Goal: Task Accomplishment & Management: Manage account settings

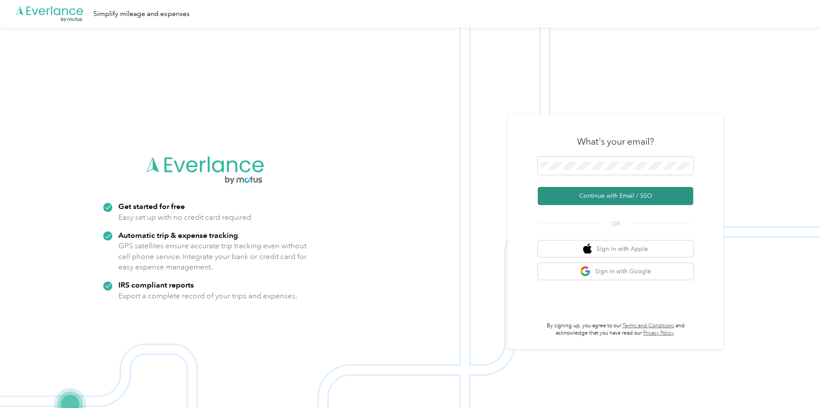
click at [599, 193] on button "Continue with Email / SSO" at bounding box center [615, 196] width 155 height 18
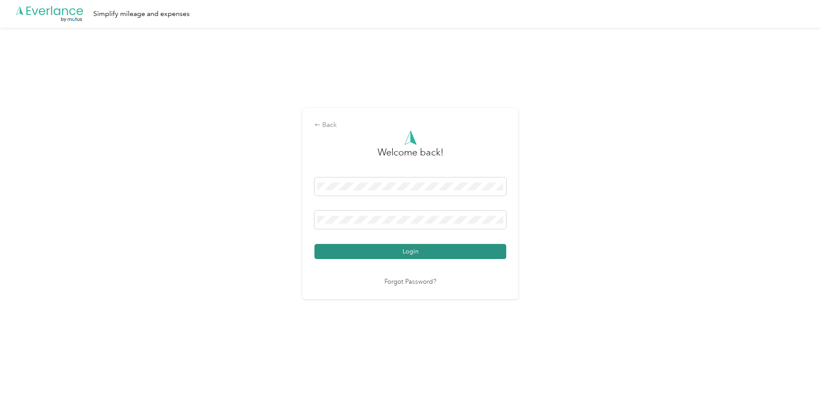
click at [392, 248] on button "Login" at bounding box center [410, 251] width 192 height 15
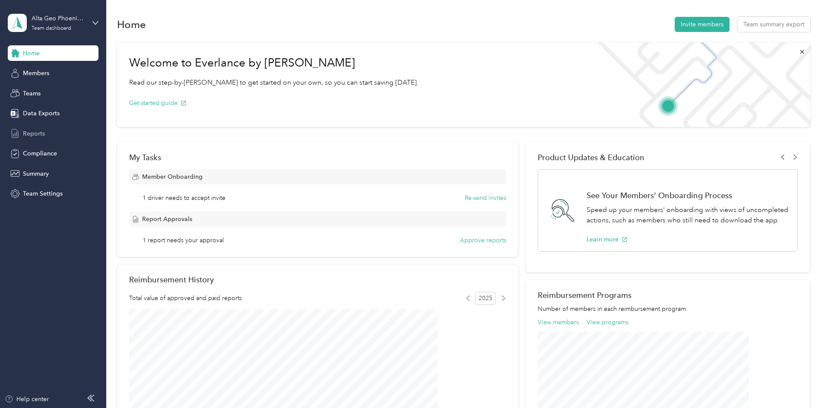
click at [41, 132] on span "Reports" at bounding box center [34, 133] width 22 height 9
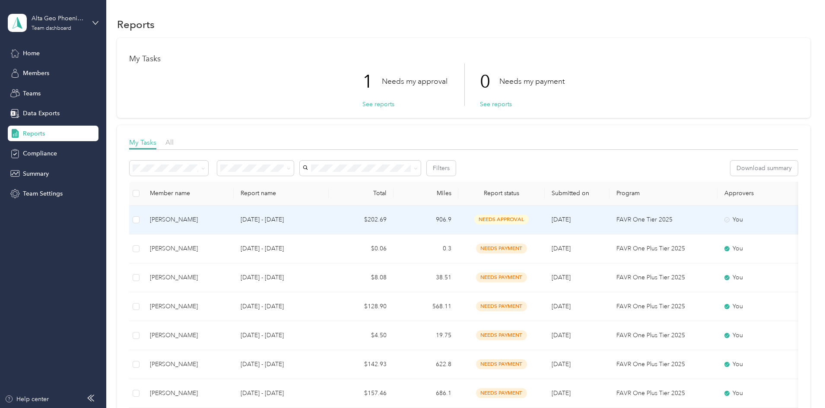
click at [529, 215] on span "needs approval" at bounding box center [501, 220] width 54 height 10
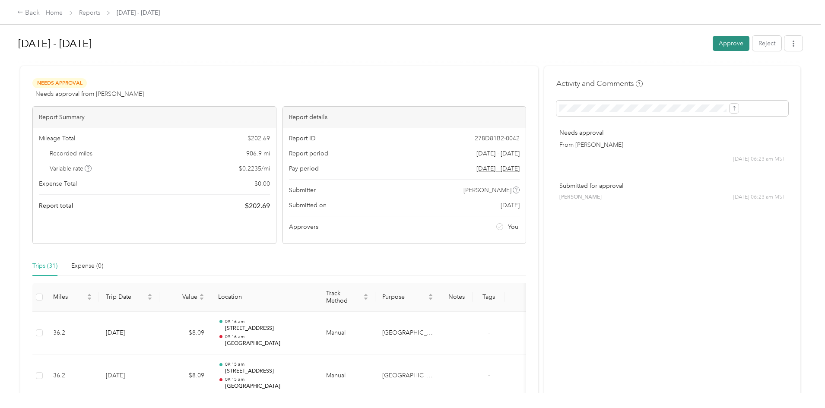
click at [713, 44] on button "Approve" at bounding box center [731, 43] width 37 height 15
